Goal: Task Accomplishment & Management: Use online tool/utility

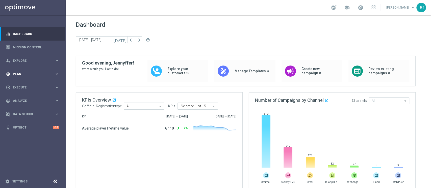
click at [40, 74] on span "Plan" at bounding box center [34, 74] width 42 height 3
click at [24, 98] on button "Templates keyboard_arrow_right" at bounding box center [36, 100] width 46 height 4
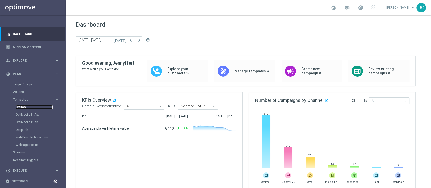
click at [26, 107] on link "Optimail" at bounding box center [34, 107] width 37 height 4
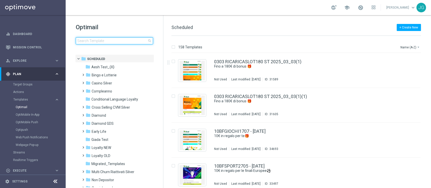
click at [121, 42] on input at bounding box center [114, 40] width 77 height 7
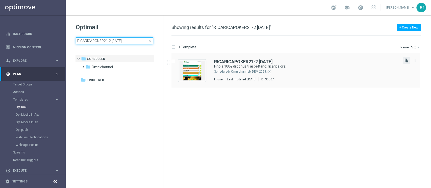
type input "RICARICAPOKER21-2 [DATE]"
click at [406, 61] on icon "file_copy" at bounding box center [406, 61] width 4 height 4
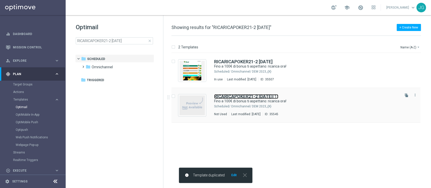
click at [271, 98] on b "RICARICAPOKER21-2 [DATE]" at bounding box center [243, 96] width 59 height 5
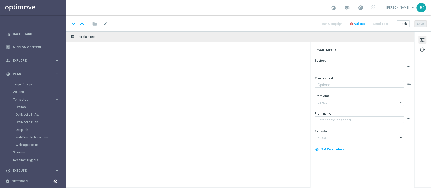
type textarea "Non perderti la promozione!✨"
type input "[EMAIL_ADDRESS][DOMAIN_NAME]"
type textarea "Sisal"
type input "[EMAIL_ADDRESS][DOMAIN_NAME]"
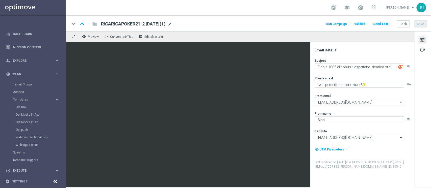
click at [172, 23] on span "mode_edit" at bounding box center [170, 24] width 5 height 5
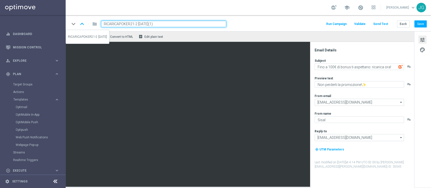
drag, startPoint x: 137, startPoint y: 23, endPoint x: 85, endPoint y: 25, distance: 52.0
click at [85, 25] on div "keyboard_arrow_down keyboard_arrow_up folder RICARICAPOKER21-2 [DATE](1)" at bounding box center [148, 24] width 156 height 7
paste input "SPORT22 - 1"
click at [170, 23] on input "RICARICASPORT22 - 1 [DATE](1)" at bounding box center [163, 24] width 125 height 7
type input "RICARICASPORT22 - 1 [DATE]"
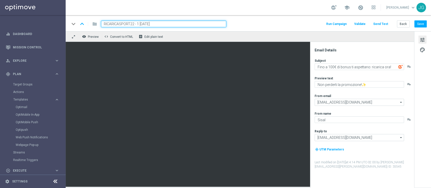
drag, startPoint x: 182, startPoint y: 25, endPoint x: 42, endPoint y: 27, distance: 139.6
click at [42, 27] on main "equalizer Dashboard Mission Control" at bounding box center [215, 94] width 431 height 188
click at [419, 25] on button "Save" at bounding box center [420, 23] width 12 height 7
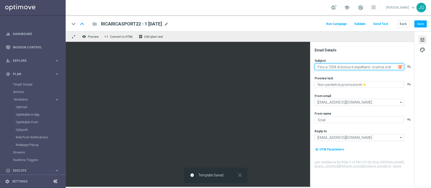
click at [329, 67] on textarea "Fino a 100€ di bonus ti aspettano: ricarica ora!" at bounding box center [358, 67] width 89 height 7
type textarea "Fino a 300€ di bonus ti aspettano: ricarica ora!"
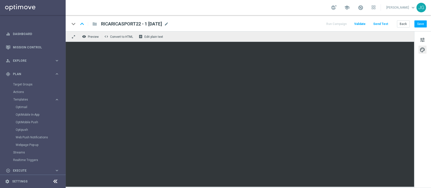
click at [421, 28] on div "keyboard_arrow_down keyboard_arrow_up folder RICARICASPORT22 - 1 [DATE] RICARIC…" at bounding box center [248, 23] width 365 height 16
click at [421, 25] on button "Save" at bounding box center [420, 23] width 12 height 7
click at [420, 27] on button "Save" at bounding box center [420, 23] width 12 height 7
click at [417, 39] on div "tune palette" at bounding box center [422, 109] width 17 height 156
click at [422, 40] on span "tune" at bounding box center [422, 40] width 6 height 7
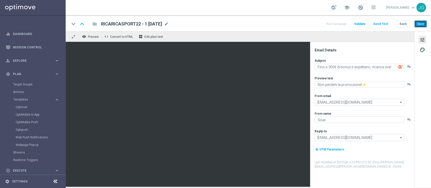
click at [420, 25] on button "Save" at bounding box center [420, 23] width 12 height 7
drag, startPoint x: 171, startPoint y: 22, endPoint x: 99, endPoint y: 21, distance: 72.7
click at [99, 21] on div "RICARICASPORT22 - 1 [DATE] RICARICASPORT22 - 1 [DATE] mode_edit" at bounding box center [133, 24] width 72 height 7
copy span "RICARICASPORT22 - 1 [DATE]"
click at [23, 107] on link "Optimail" at bounding box center [34, 107] width 37 height 4
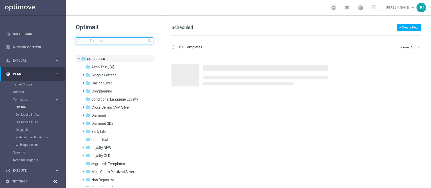
click at [115, 41] on input at bounding box center [114, 40] width 77 height 7
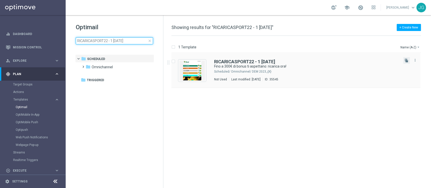
type input "RICARICASPORT22 - 1 [DATE]"
click at [409, 59] on button "file_copy" at bounding box center [406, 60] width 7 height 7
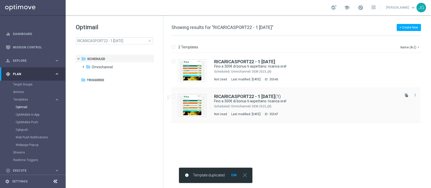
click at [304, 105] on div "Omnichannel/ DEM 2023_{X}" at bounding box center [315, 106] width 168 height 4
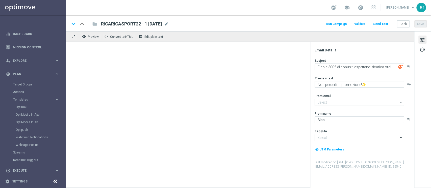
type input "[EMAIL_ADDRESS][DOMAIN_NAME]"
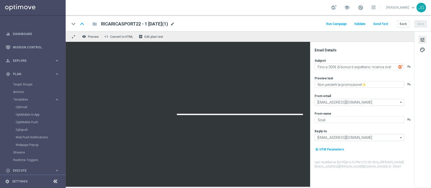
click at [175, 24] on span "mode_edit" at bounding box center [172, 24] width 5 height 5
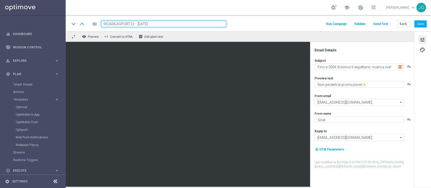
type input "RICARICASPORT22 - 2 [DATE]"
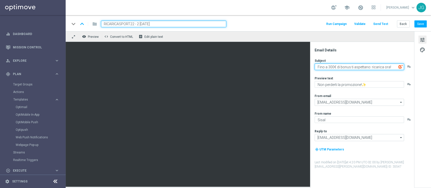
click at [329, 67] on textarea "Fino a 300€ di bonus ti aspettano: ricarica ora!" at bounding box center [358, 67] width 89 height 7
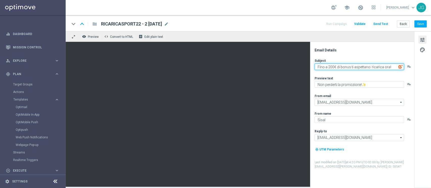
type textarea "Fino a 200€ di bonus ti aspettano: ricarica ora!"
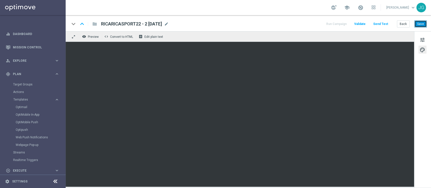
click at [419, 24] on button "Save" at bounding box center [420, 23] width 12 height 7
drag, startPoint x: 172, startPoint y: 23, endPoint x: 99, endPoint y: 25, distance: 73.0
click at [99, 25] on div "RICARICASPORT22 - 2 [DATE] RICARICASPORT22 - 2 [DATE] mode_edit" at bounding box center [133, 24] width 72 height 7
copy span "RICARICASPORT22 - 2 [DATE]"
click at [425, 24] on button "Save" at bounding box center [420, 23] width 12 height 7
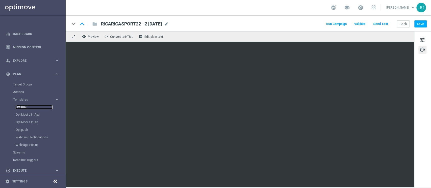
click at [29, 106] on link "Optimail" at bounding box center [34, 107] width 37 height 4
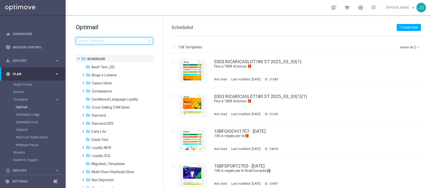
click at [120, 42] on input at bounding box center [114, 40] width 77 height 7
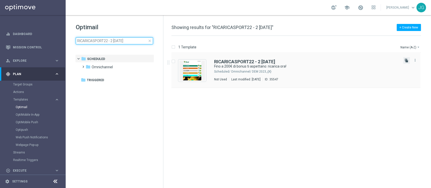
type input "RICARICASPORT22 - 2 [DATE]"
click at [406, 59] on icon "file_copy" at bounding box center [406, 61] width 4 height 4
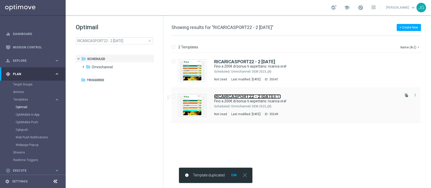
click at [246, 98] on b "RICARICASPORT22 - 2 [DATE]" at bounding box center [244, 96] width 61 height 5
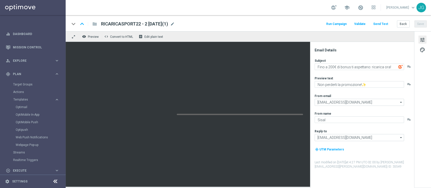
click at [175, 21] on div "RICARICASPORT22 - 2 [DATE](1) mode_edit" at bounding box center [138, 24] width 74 height 7
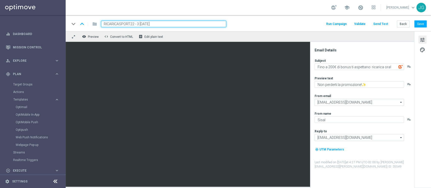
type input "RICARICASPORT22 - 3 [DATE]"
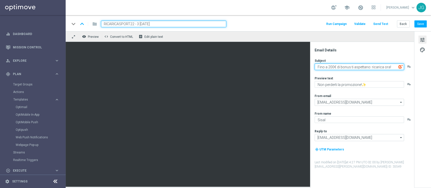
click at [329, 66] on textarea "Fino a 200€ di bonus ti aspettano: ricarica ora!" at bounding box center [358, 67] width 89 height 7
type textarea "Fino a 100€ di bonus ti aspettano: ricarica ora!"
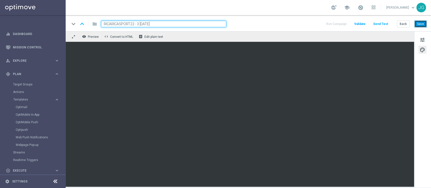
click at [421, 25] on button "Save" at bounding box center [420, 23] width 12 height 7
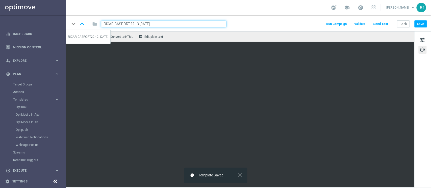
drag, startPoint x: 167, startPoint y: 23, endPoint x: 86, endPoint y: 23, distance: 81.3
click at [86, 23] on div "keyboard_arrow_down keyboard_arrow_up folder RICARICASPORT22 - 3 [DATE]" at bounding box center [148, 24] width 156 height 7
